Goal: Transaction & Acquisition: Download file/media

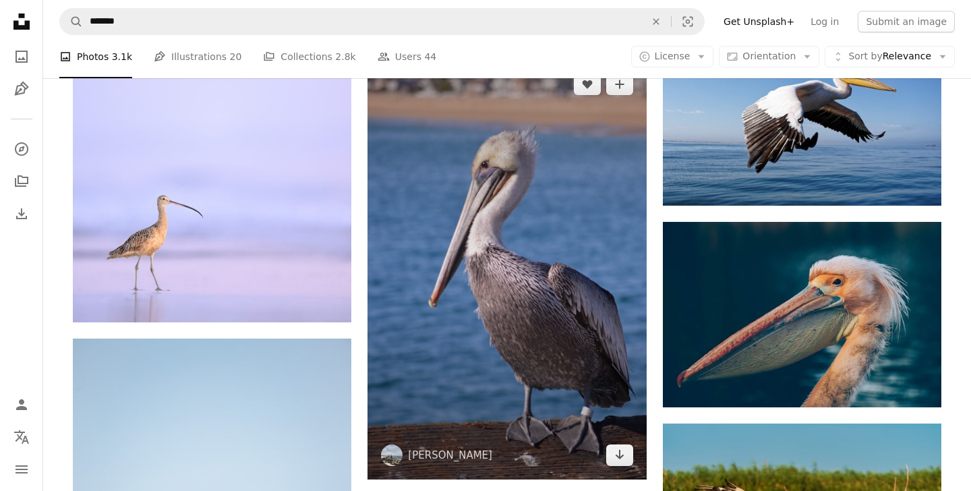
scroll to position [3921, 0]
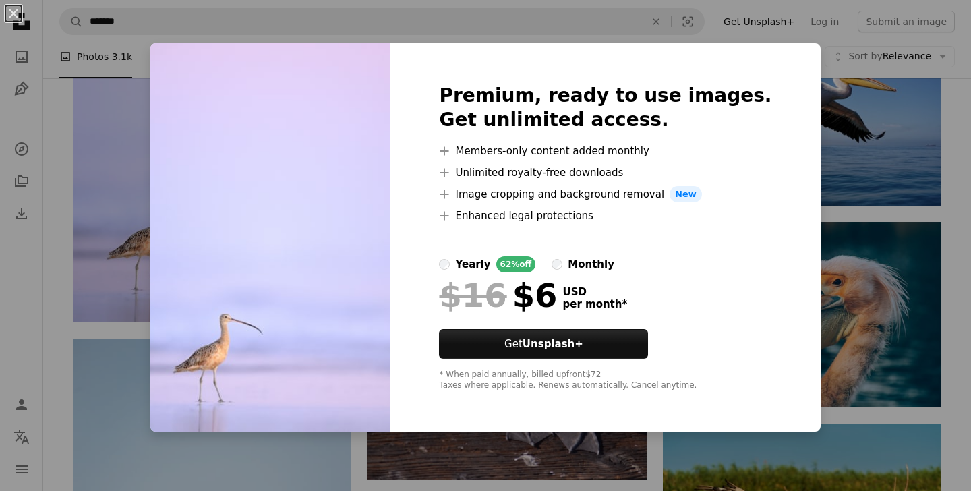
click at [249, 217] on img at bounding box center [270, 237] width 240 height 388
click at [563, 338] on strong "Unsplash+" at bounding box center [553, 344] width 61 height 12
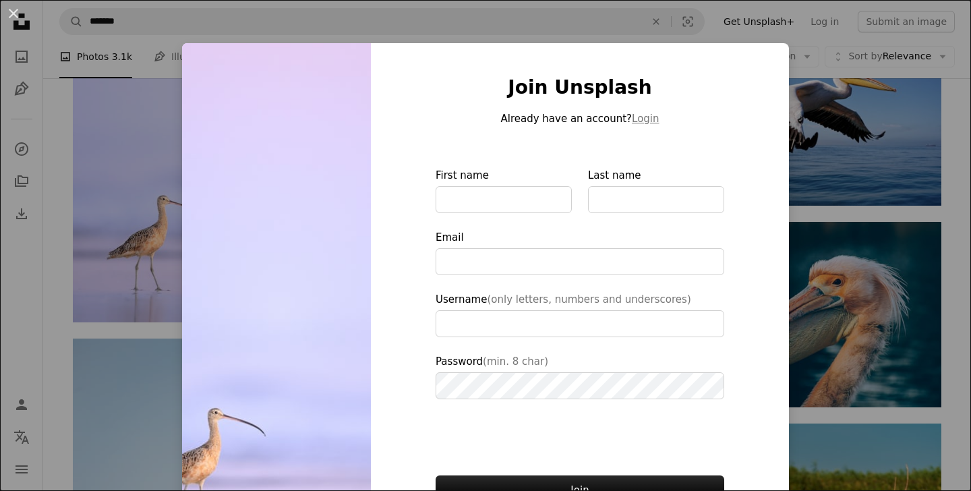
type input "**********"
click at [672, 24] on div "An X shape Join Unsplash Already have an account? Login First name Last name Em…" at bounding box center [485, 245] width 971 height 491
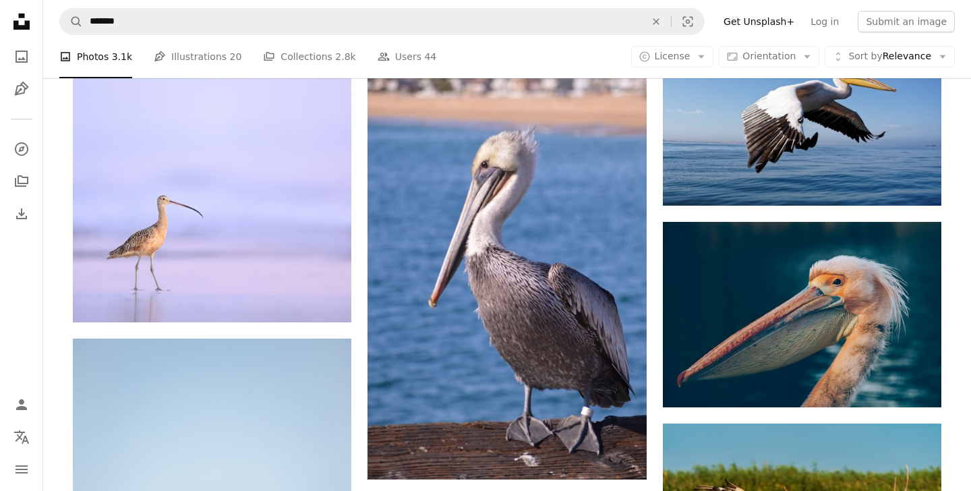
click at [659, 24] on icon "Find visuals sitewide" at bounding box center [656, 21] width 6 height 6
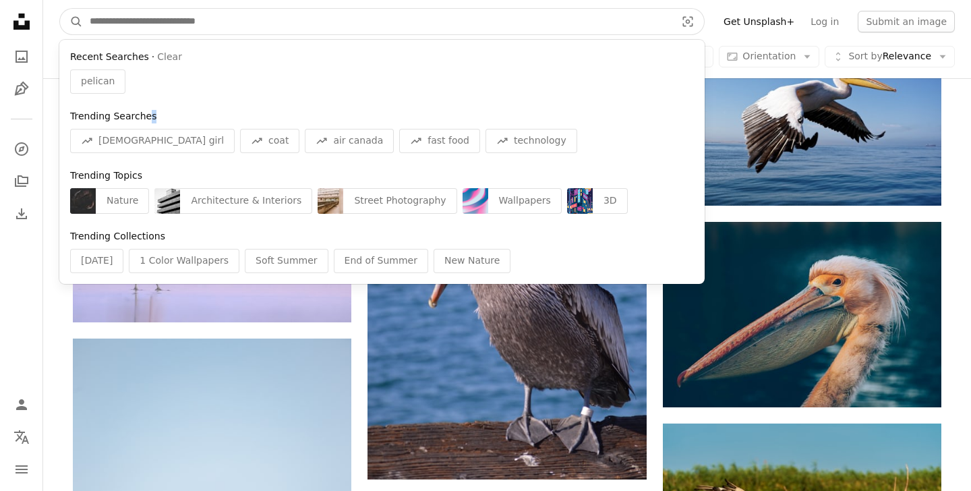
drag, startPoint x: 185, startPoint y: 121, endPoint x: 148, endPoint y: 111, distance: 38.4
click at [148, 111] on div "Trending Searches A trend sign asian girl A trend sign coat A trend sign air ca…" at bounding box center [381, 132] width 645 height 54
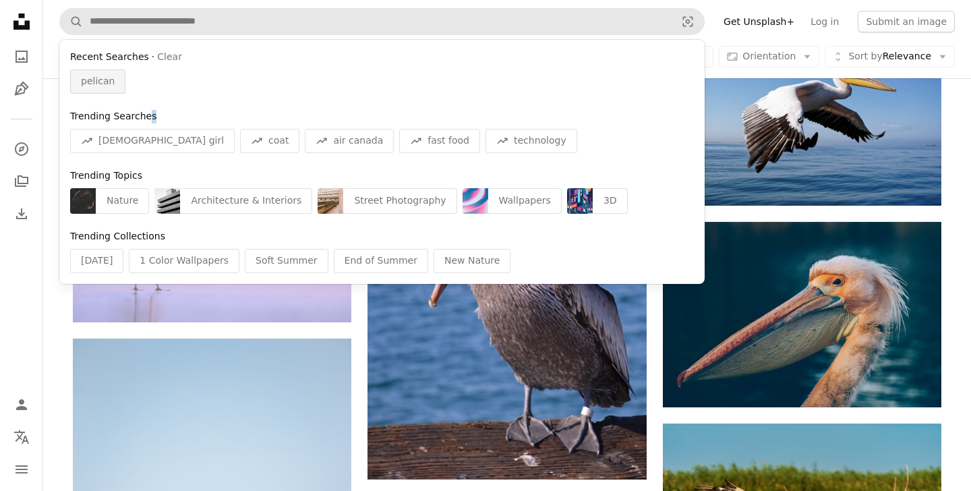
click at [115, 71] on div "pelican" at bounding box center [97, 81] width 55 height 24
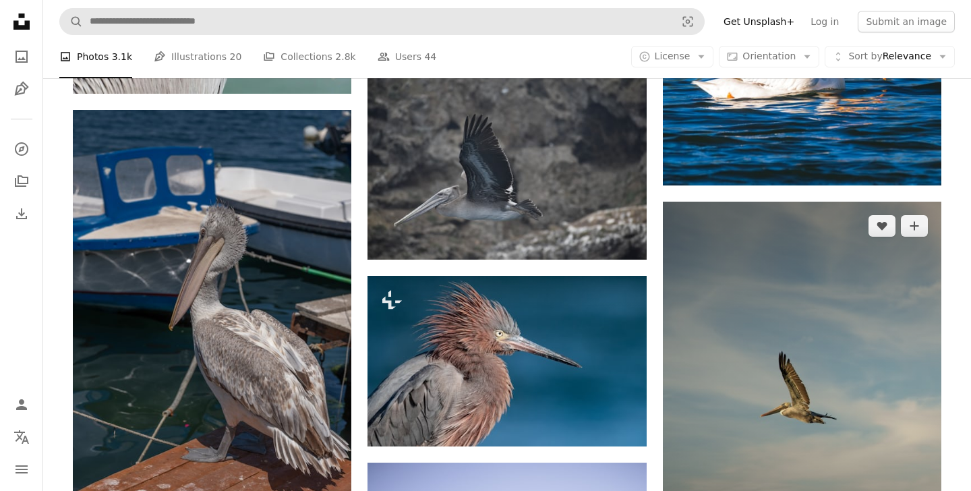
scroll to position [10374, 0]
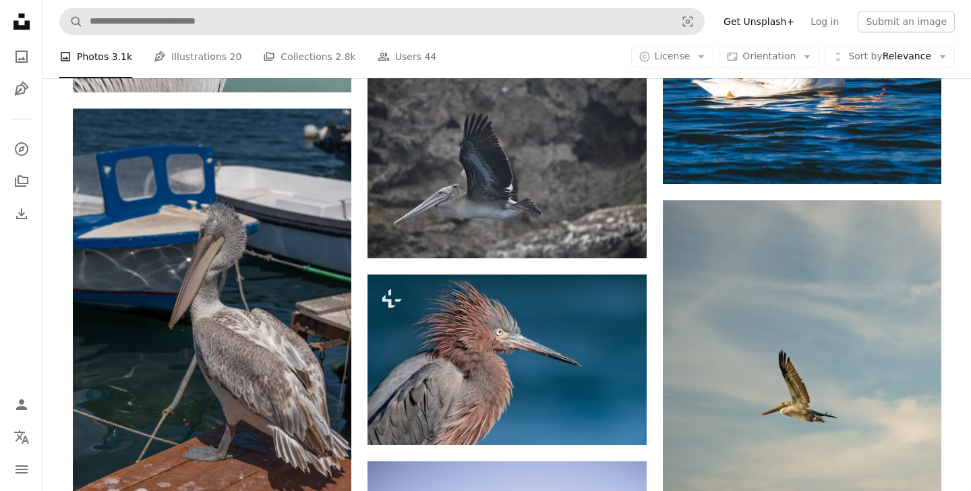
drag, startPoint x: 335, startPoint y: 38, endPoint x: 347, endPoint y: 10, distance: 30.5
click at [345, 10] on nav "A magnifying glass Visual search Filters Get Unsplash+ Log in Submit an image" at bounding box center [507, 21] width 928 height 43
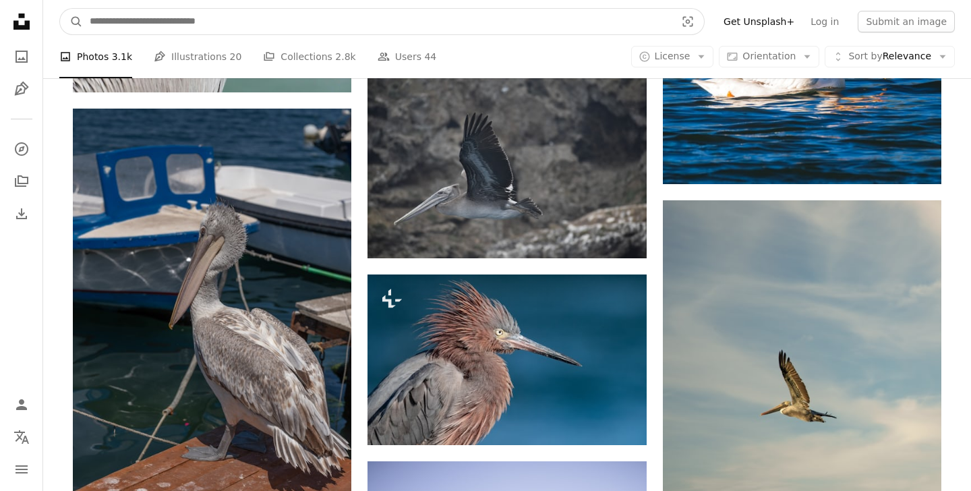
click at [347, 10] on input "Find visuals sitewide" at bounding box center [377, 22] width 589 height 26
type input "**********"
click at [71, 22] on button "A magnifying glass" at bounding box center [71, 22] width 23 height 26
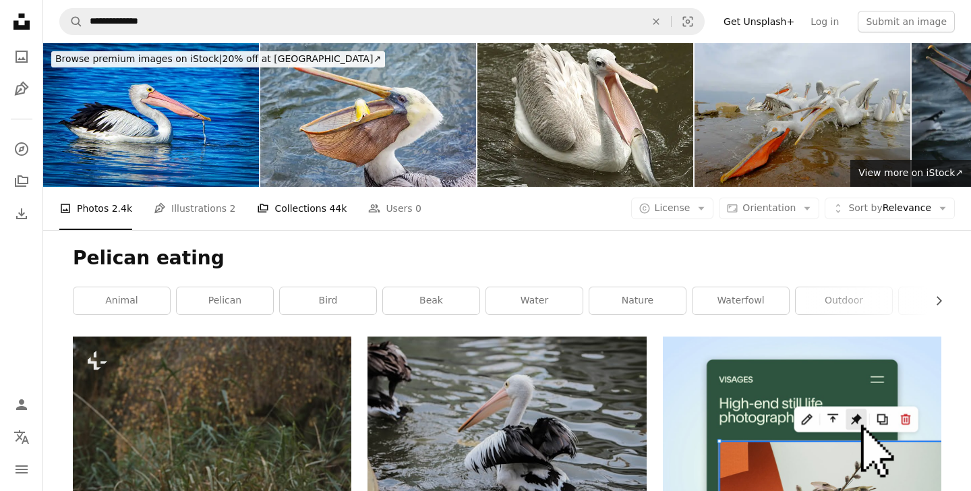
click at [287, 219] on link "A stack of folders Collections 44k" at bounding box center [302, 208] width 90 height 43
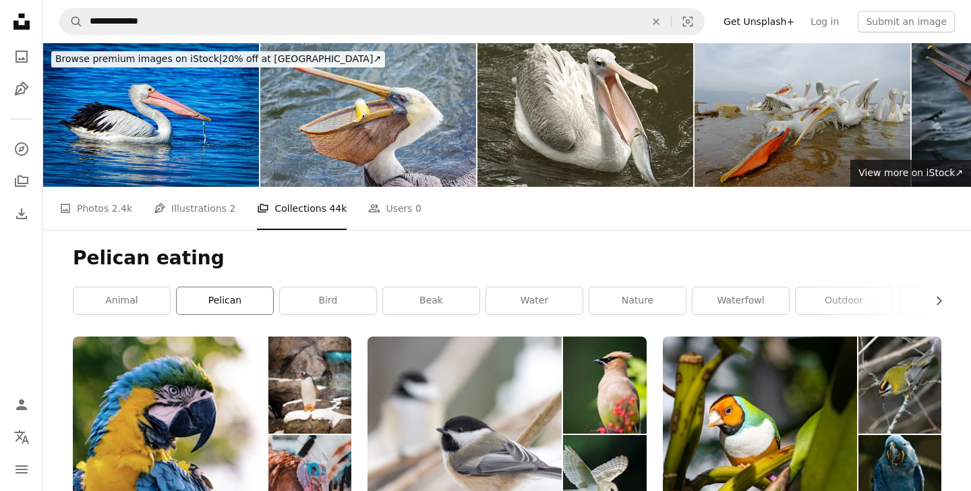
click at [231, 308] on link "pelican" at bounding box center [225, 300] width 96 height 27
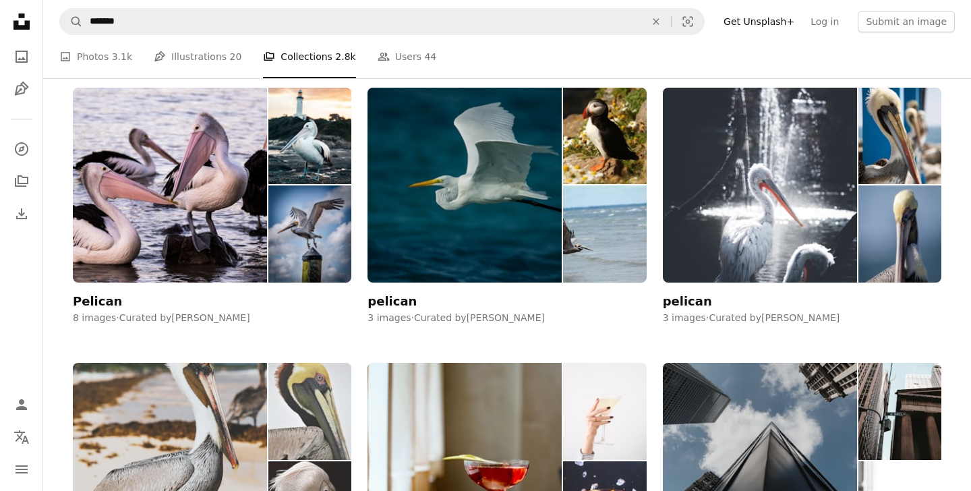
scroll to position [1625, 0]
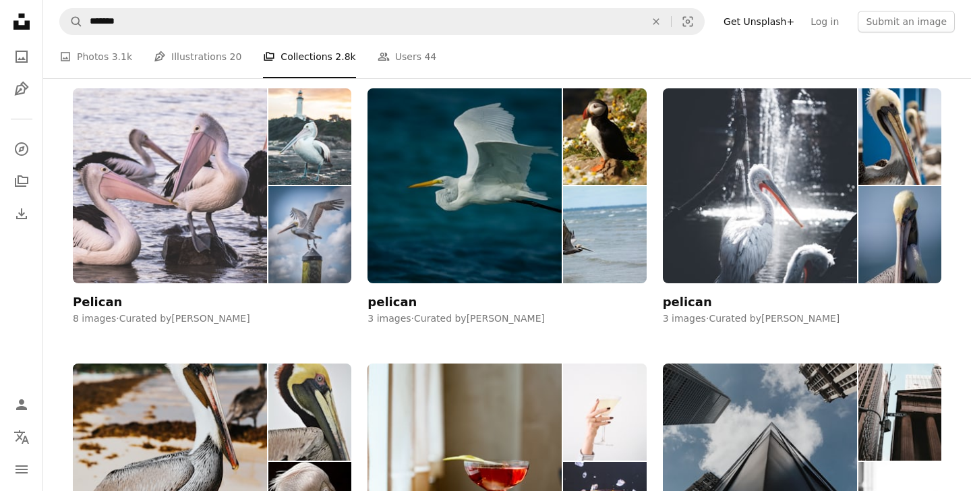
click at [143, 229] on img at bounding box center [170, 185] width 194 height 195
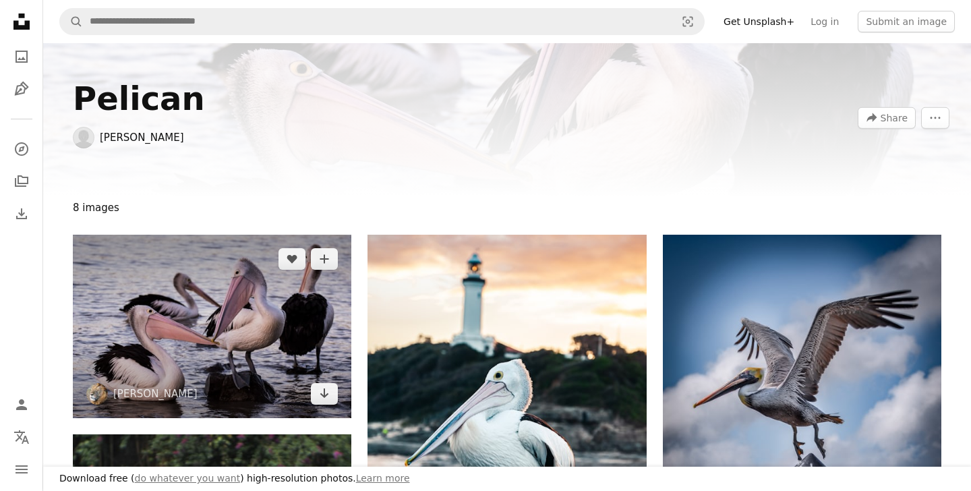
click at [217, 288] on img at bounding box center [212, 326] width 278 height 183
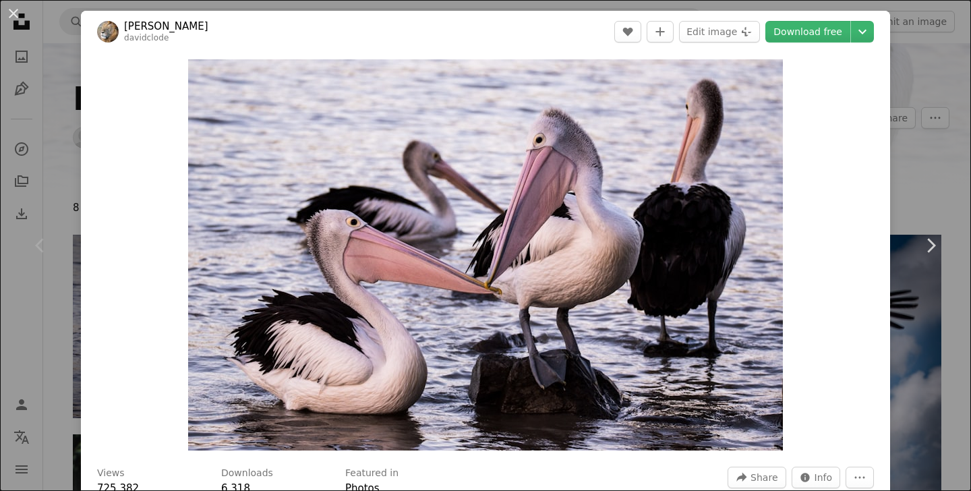
click at [217, 288] on img "Zoom in on this image" at bounding box center [485, 254] width 595 height 391
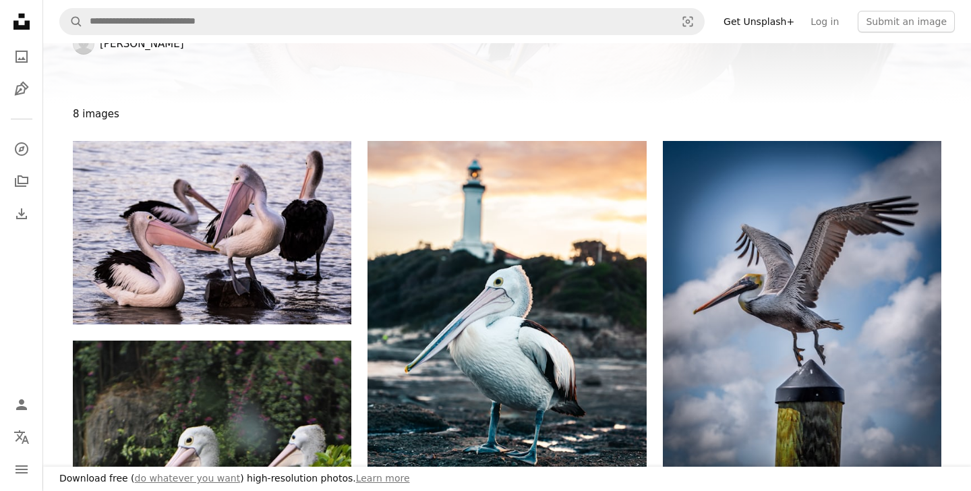
scroll to position [95, 0]
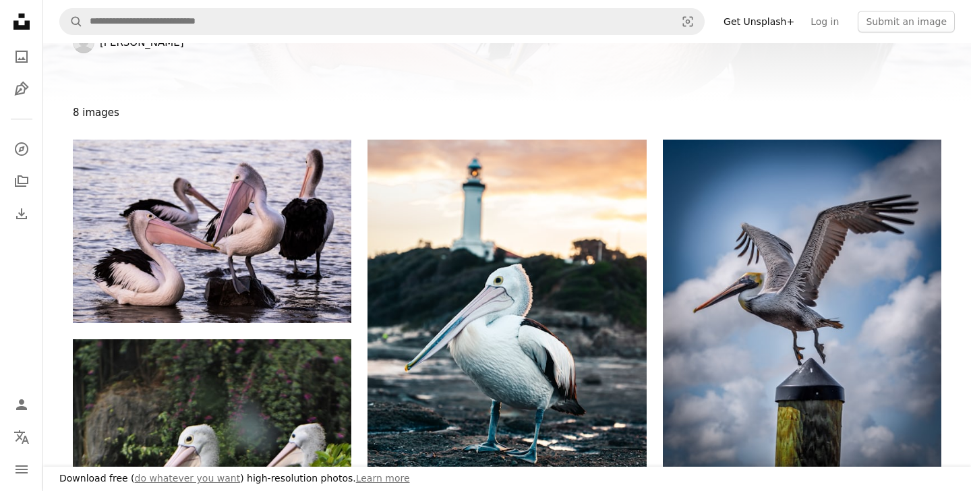
drag, startPoint x: 493, startPoint y: 100, endPoint x: 492, endPoint y: 86, distance: 14.8
click at [492, 86] on div "Pelican [PERSON_NAME] A forward-right arrow Share More Actions" at bounding box center [507, 25] width 901 height 154
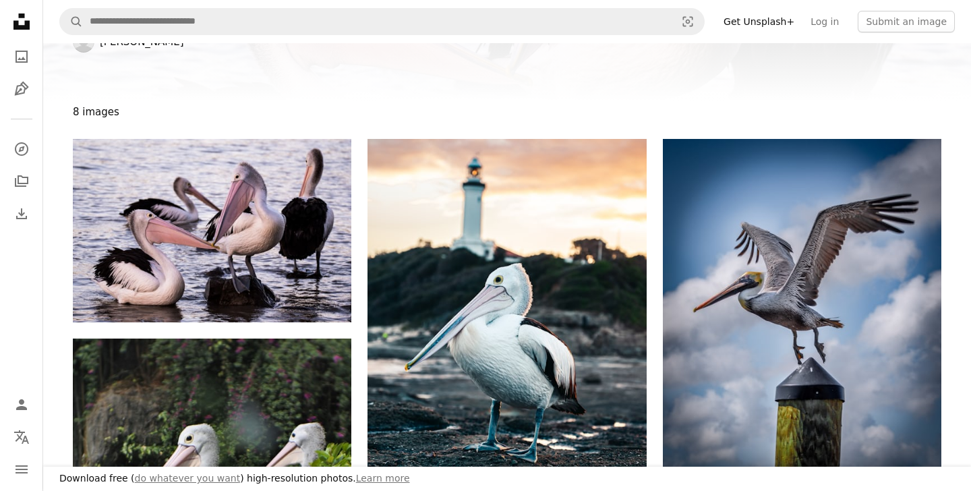
scroll to position [85, 0]
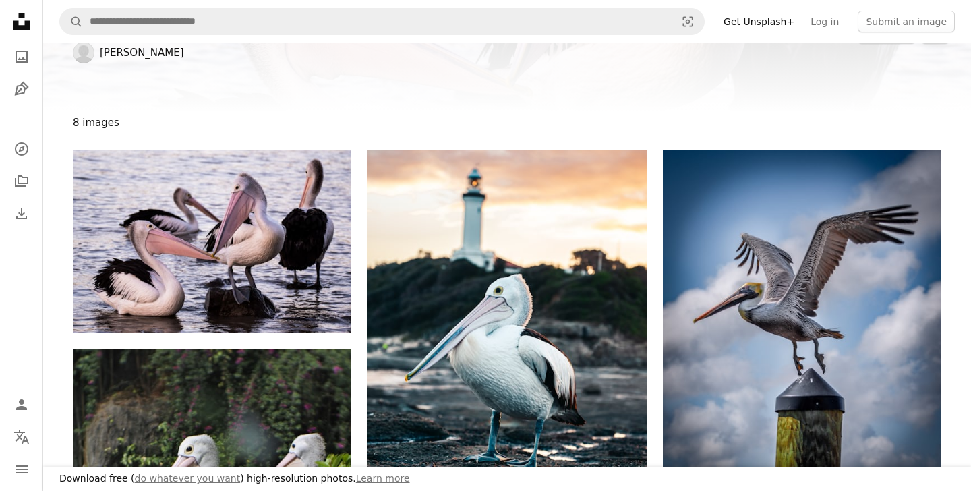
drag, startPoint x: 466, startPoint y: 55, endPoint x: 455, endPoint y: -14, distance: 69.6
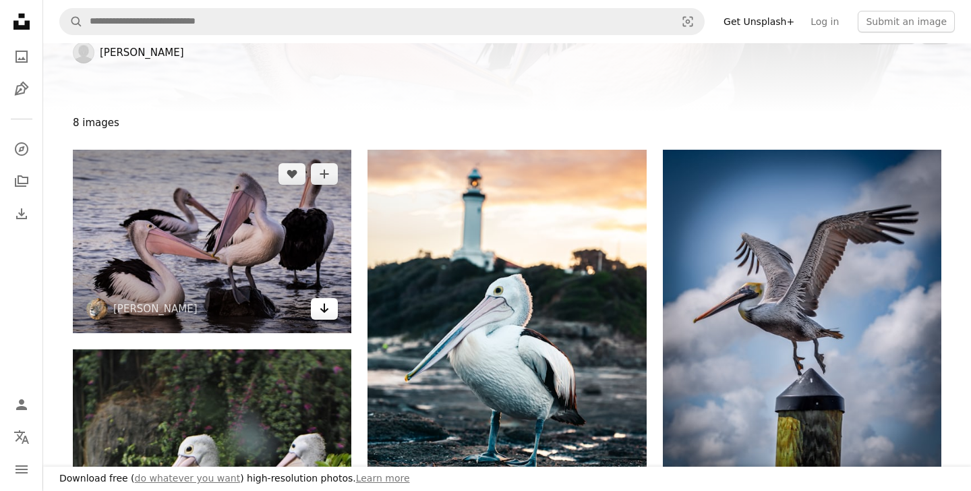
click at [330, 313] on icon "Arrow pointing down" at bounding box center [324, 308] width 11 height 16
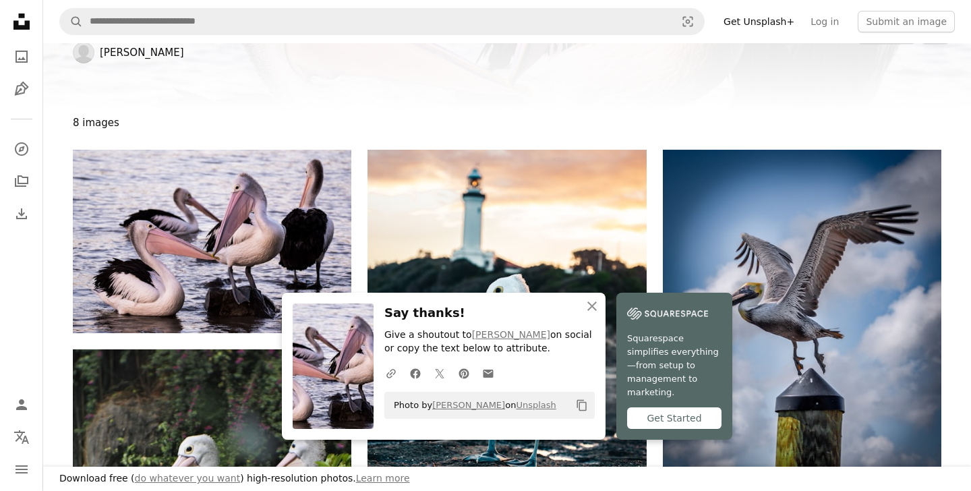
drag, startPoint x: 67, startPoint y: 11, endPoint x: 78, endPoint y: -33, distance: 46.0
